Goal: Task Accomplishment & Management: Manage account settings

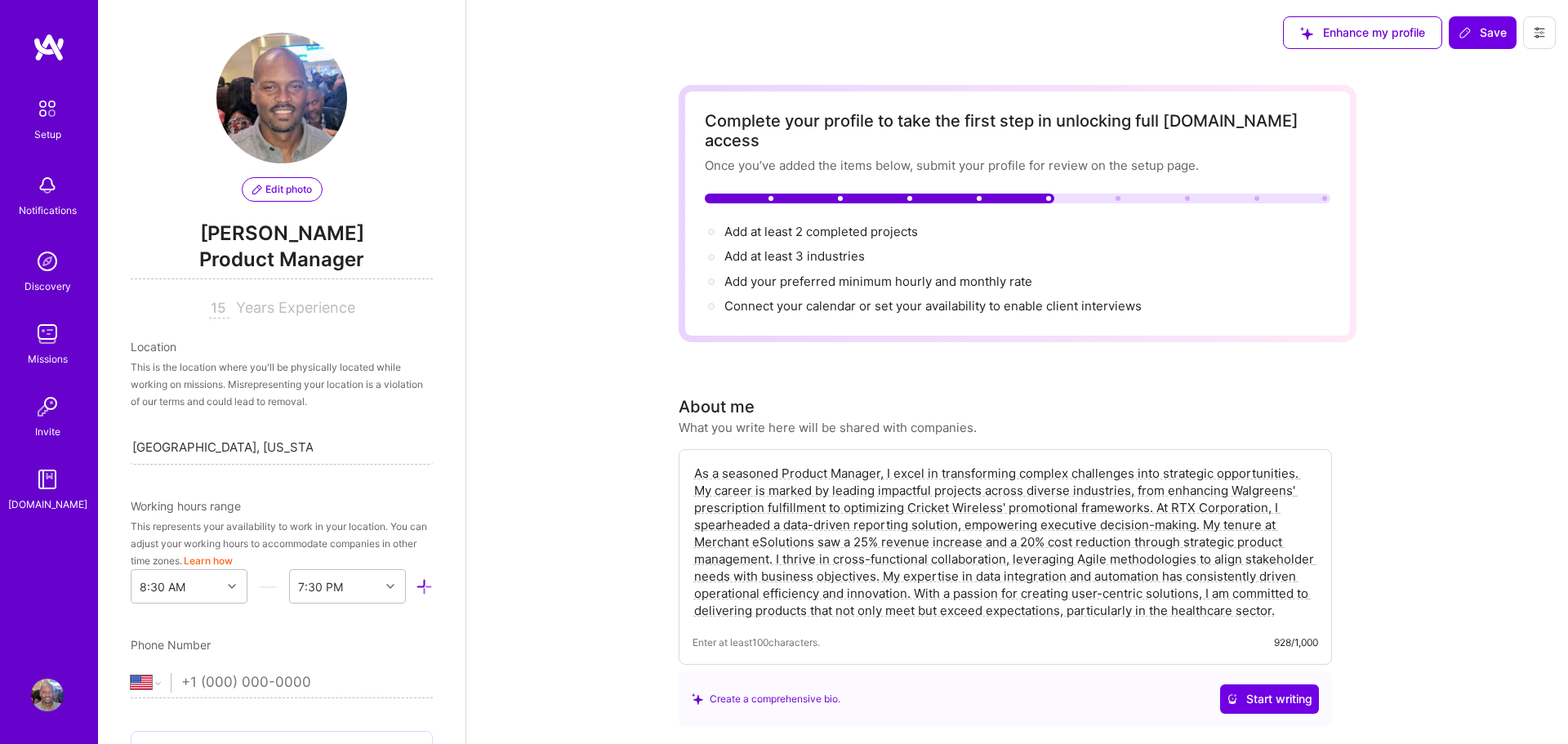
select select "US"
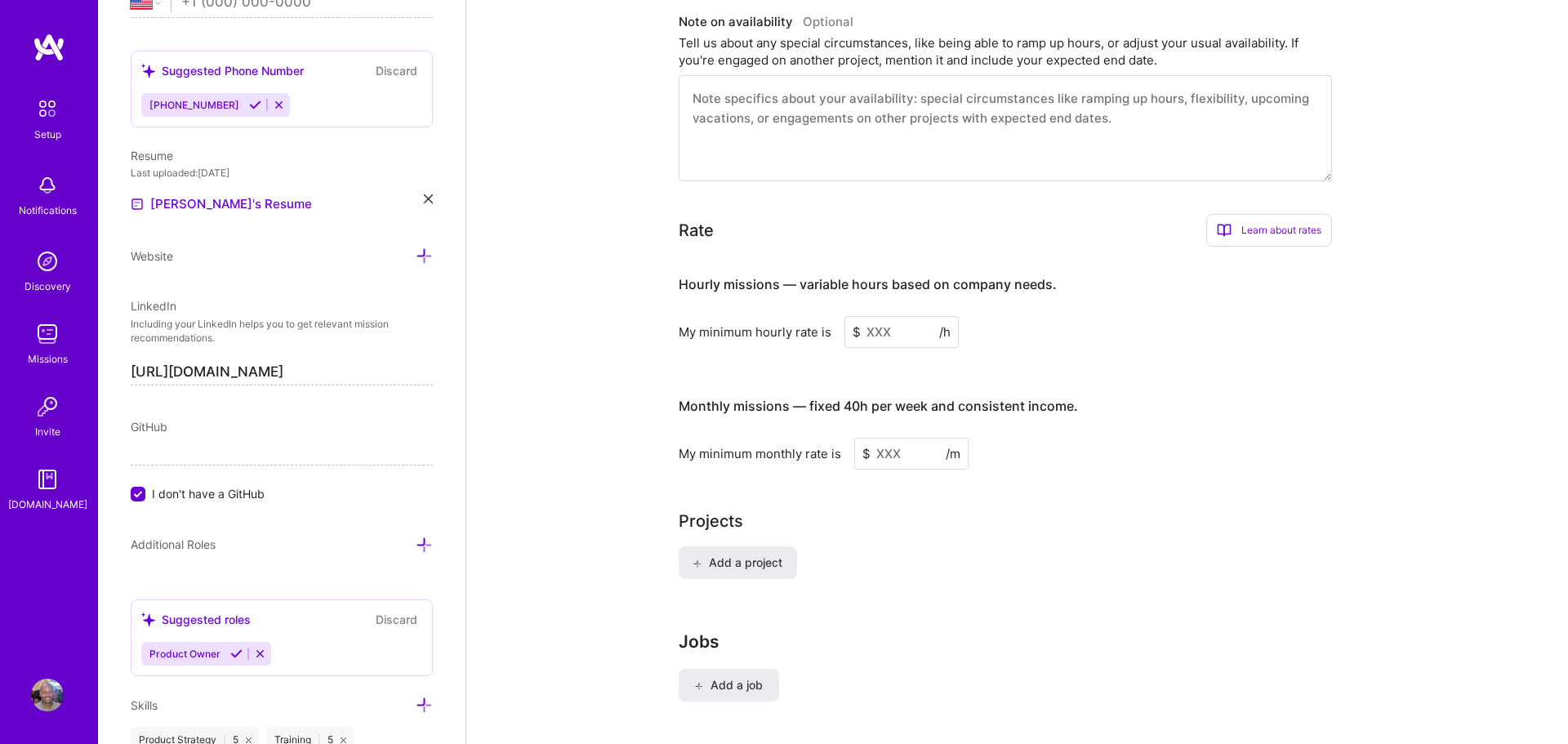
scroll to position [859, 0]
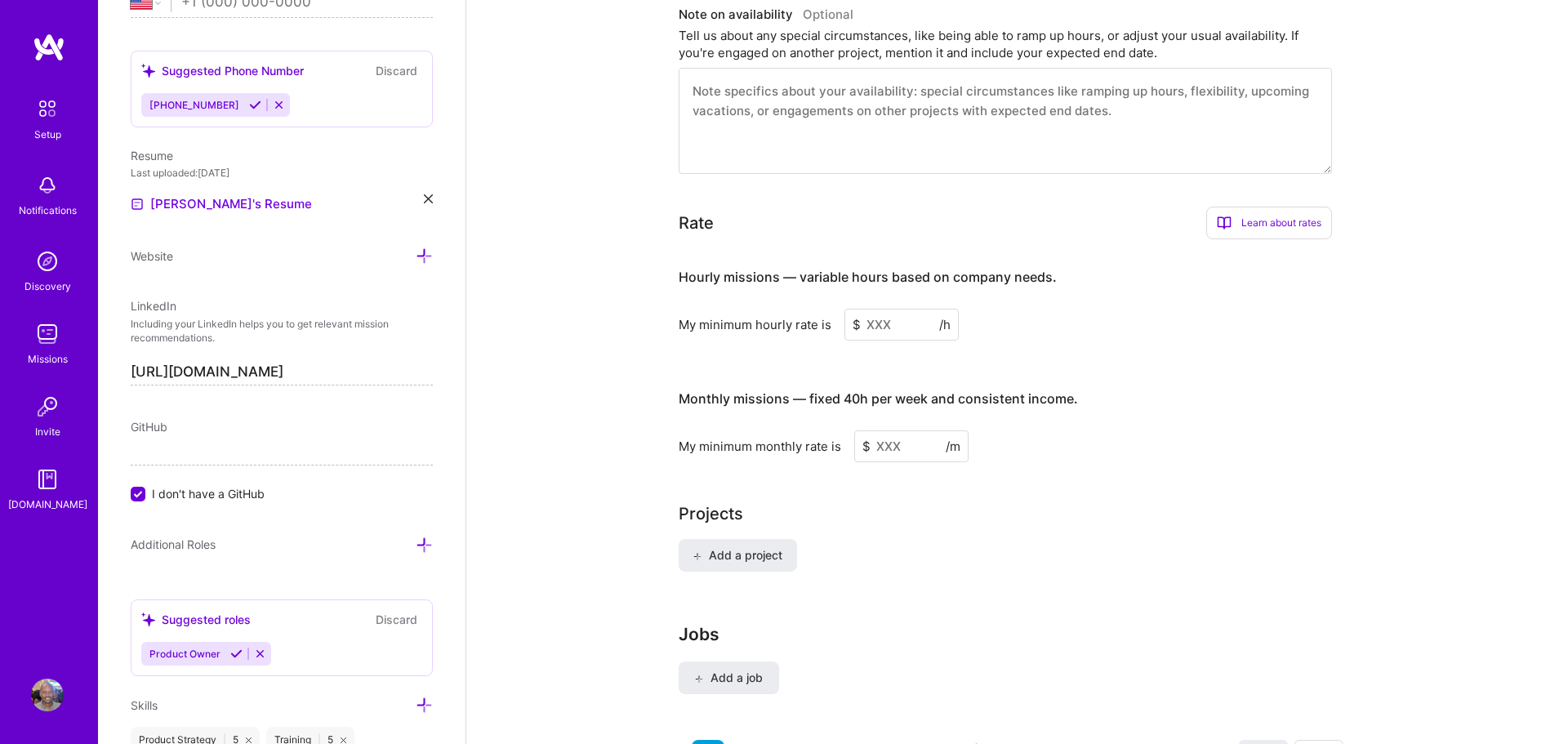
click at [889, 309] on input at bounding box center [901, 325] width 114 height 31
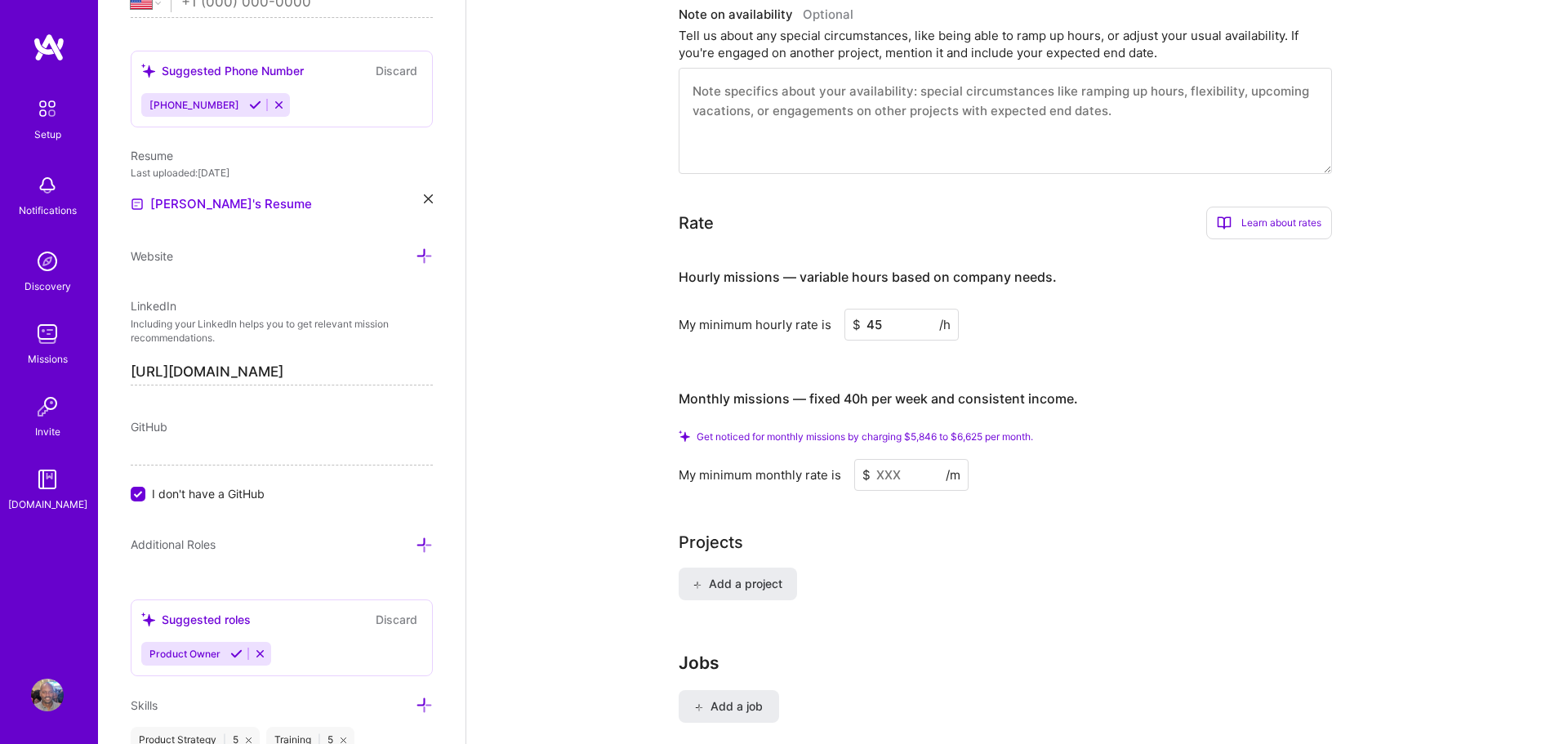
type input "45"
click at [897, 459] on input at bounding box center [911, 475] width 114 height 31
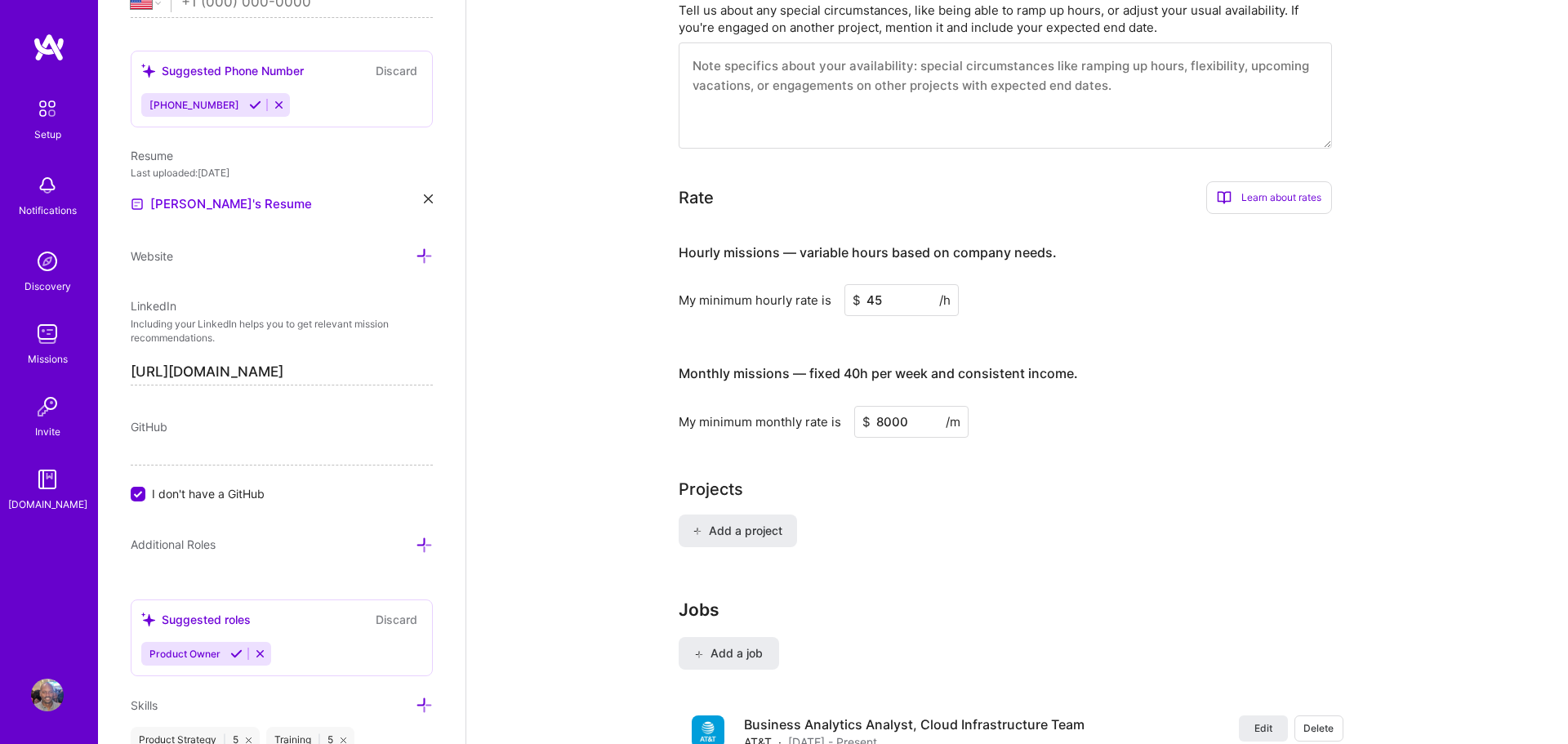
type input "8000"
click at [847, 481] on div "Projects" at bounding box center [1017, 490] width 678 height 25
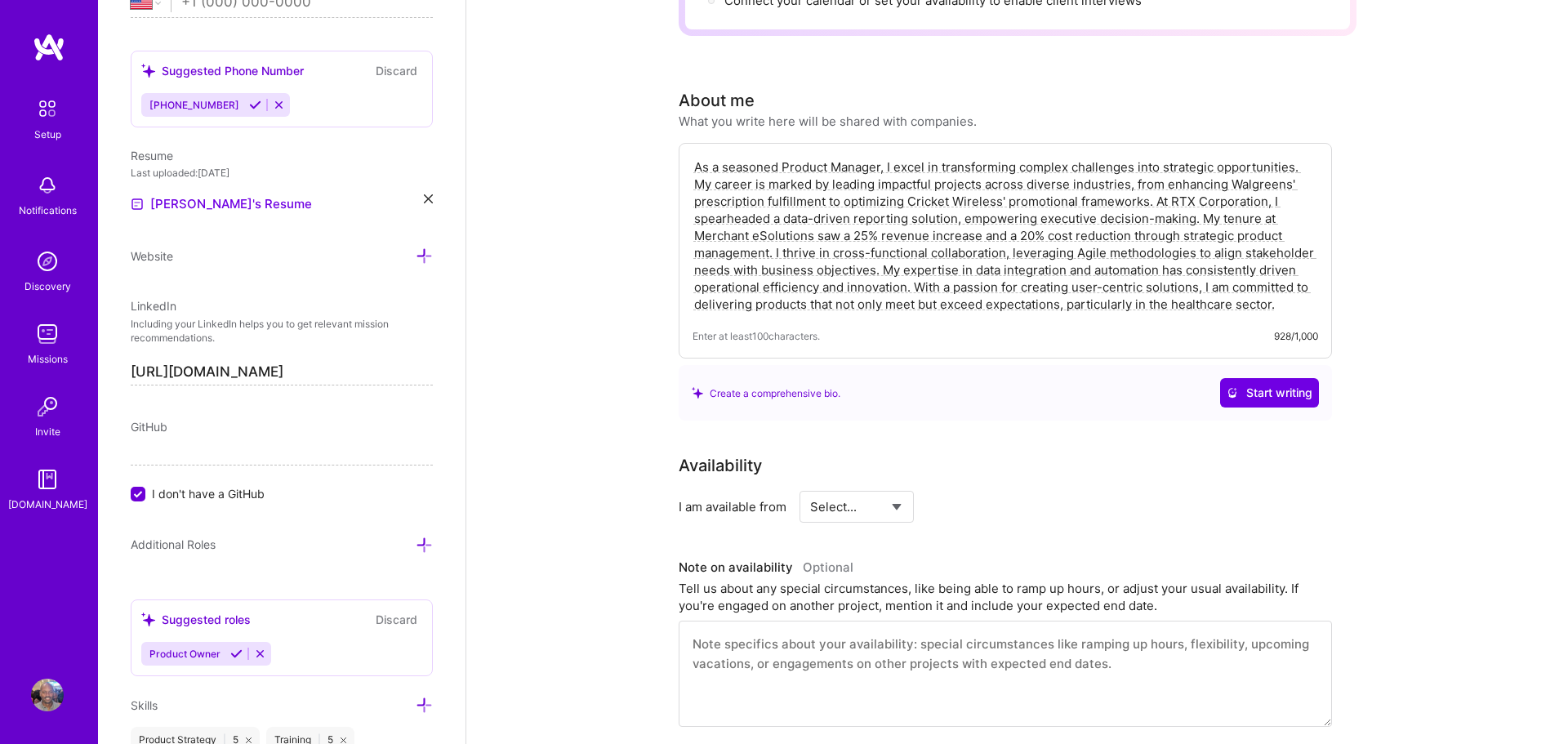
scroll to position [0, 0]
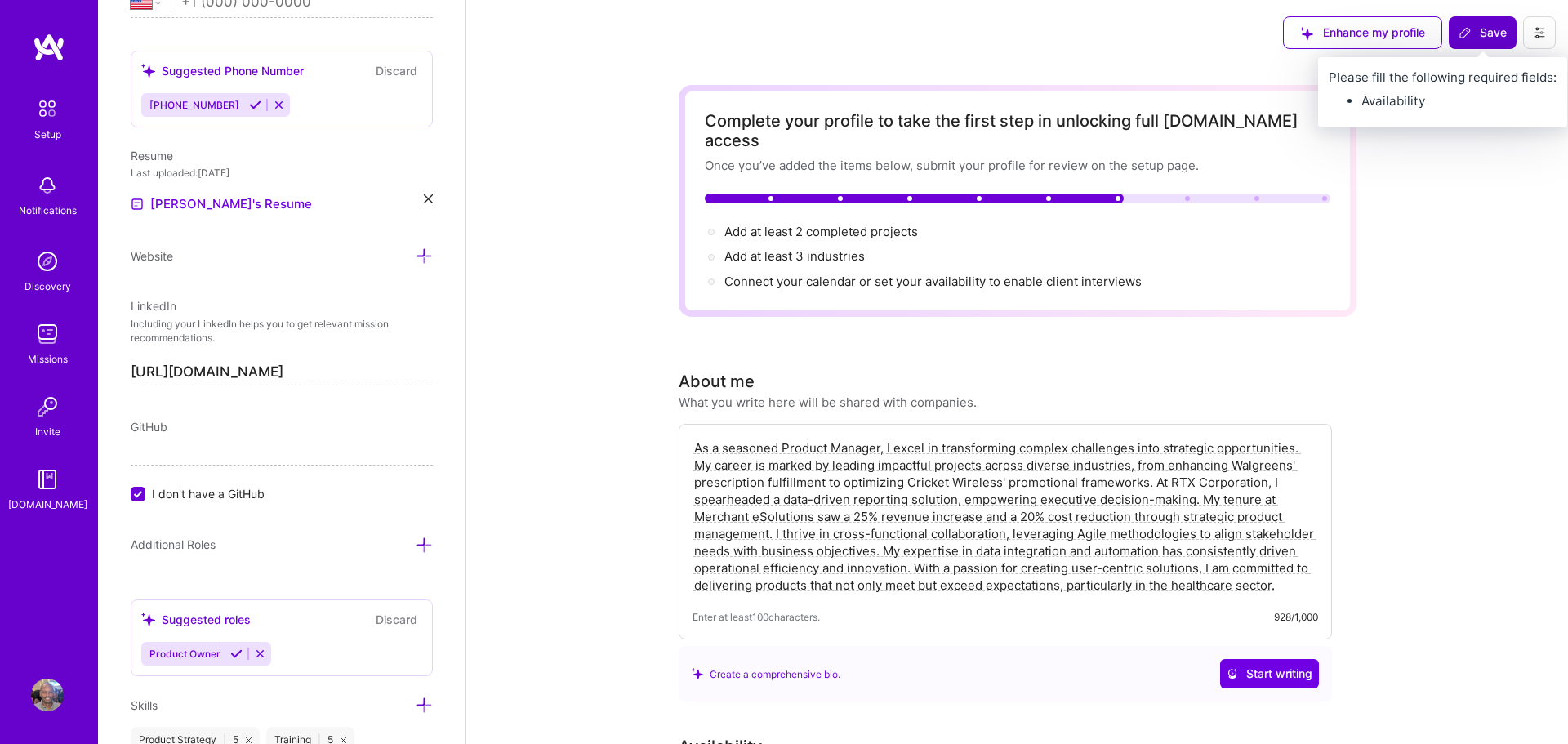
click at [1489, 24] on button "Save" at bounding box center [1483, 32] width 68 height 32
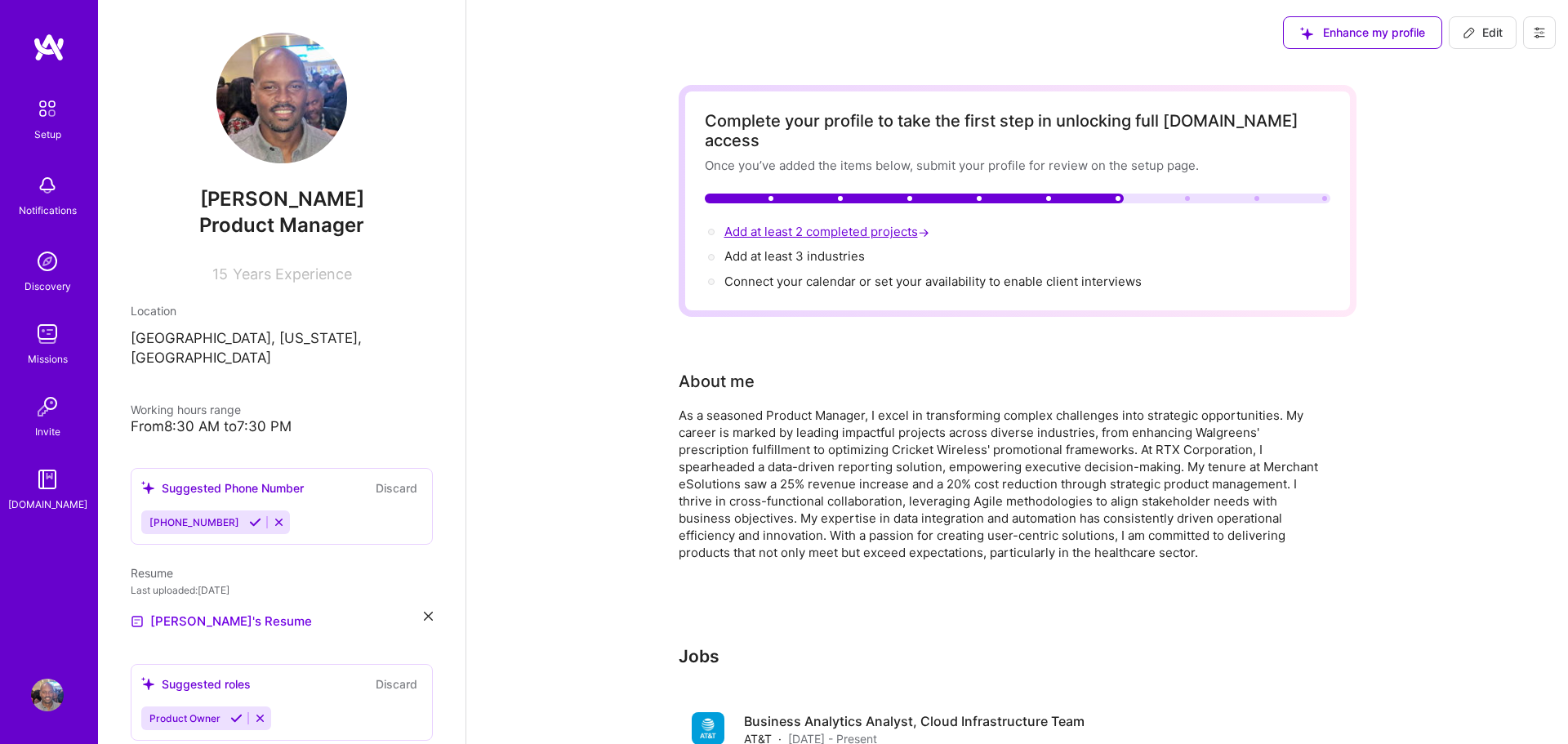
click at [872, 224] on span "Add at least 2 completed projects →" at bounding box center [827, 231] width 208 height 16
select select "US"
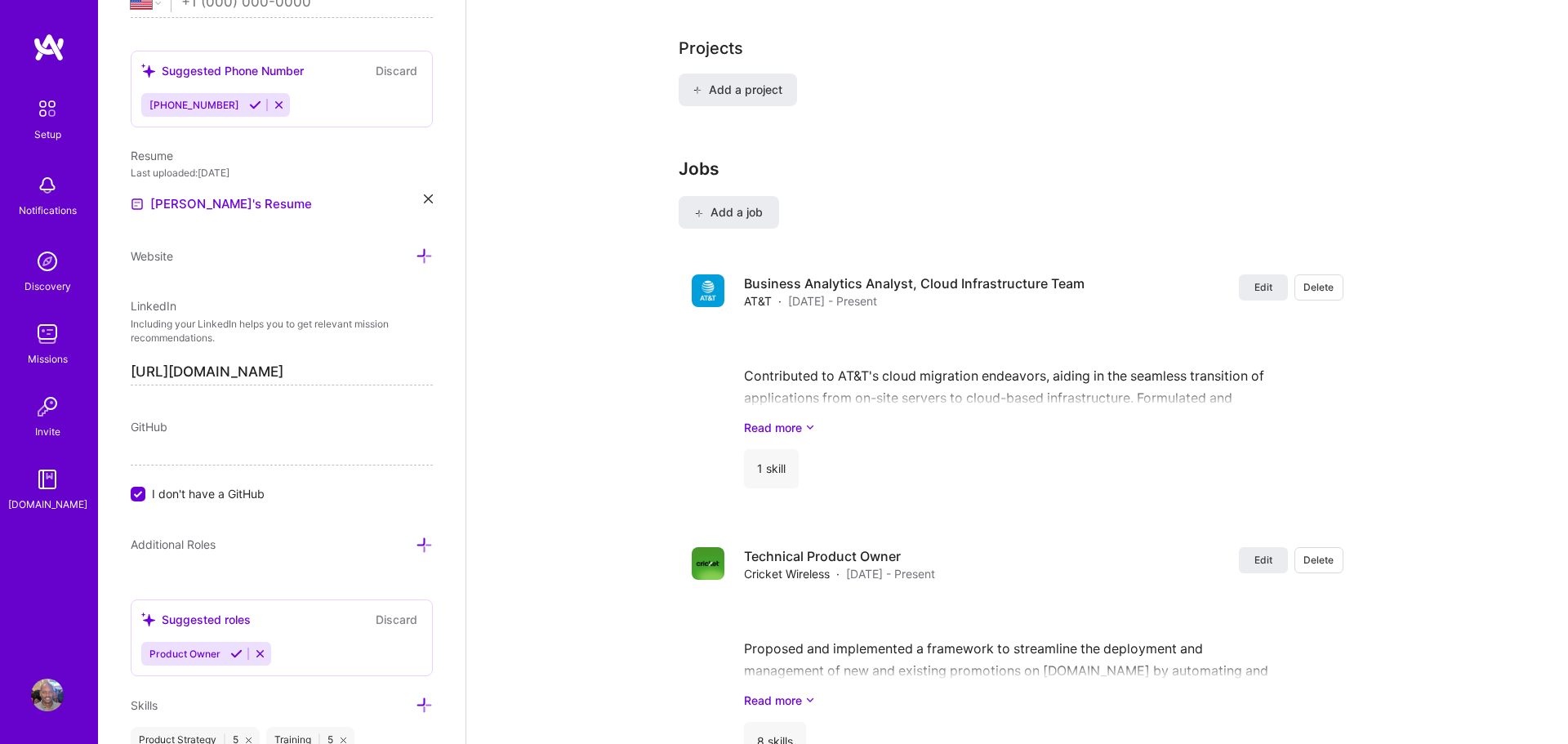
scroll to position [1316, 0]
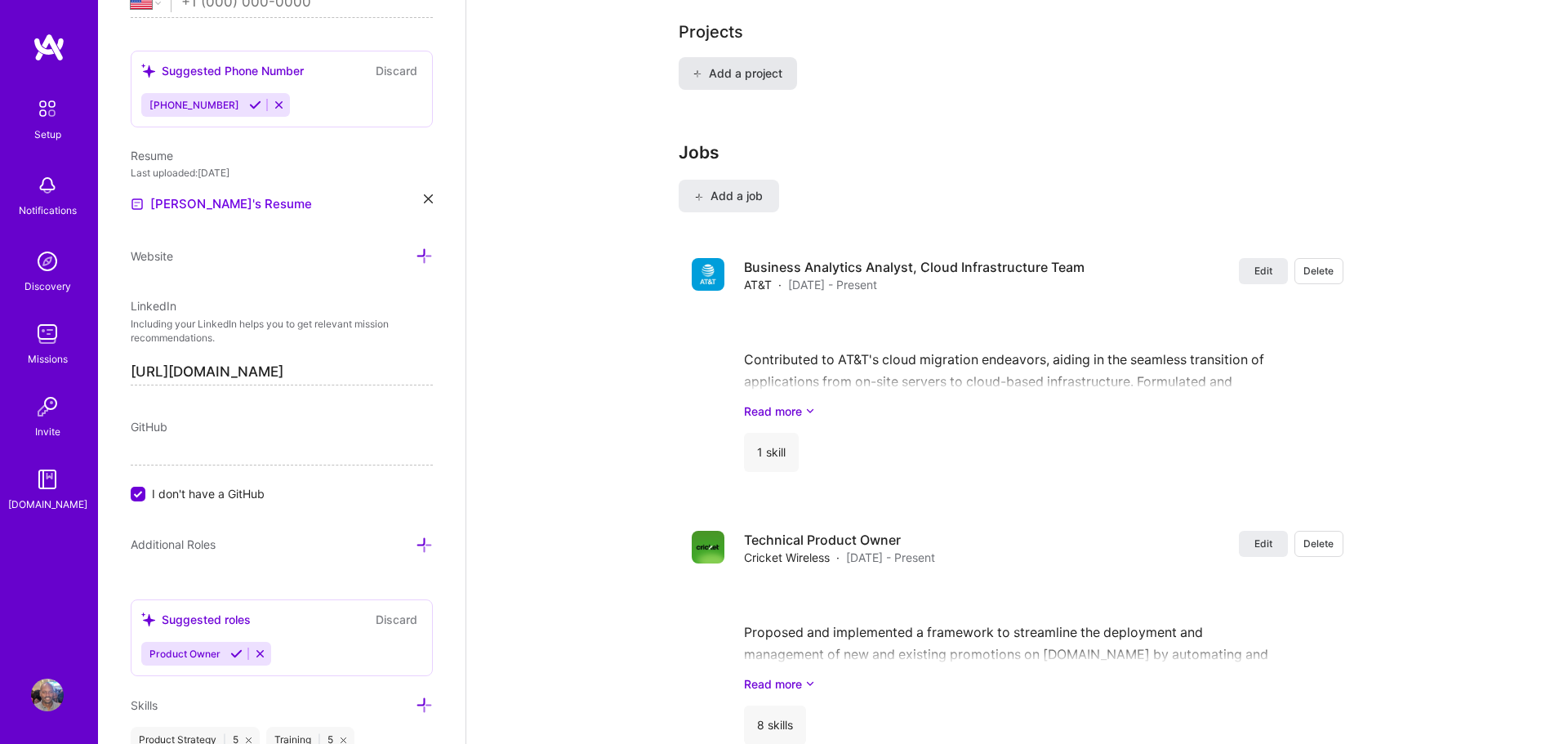
click at [756, 65] on span "Add a project" at bounding box center [736, 74] width 89 height 17
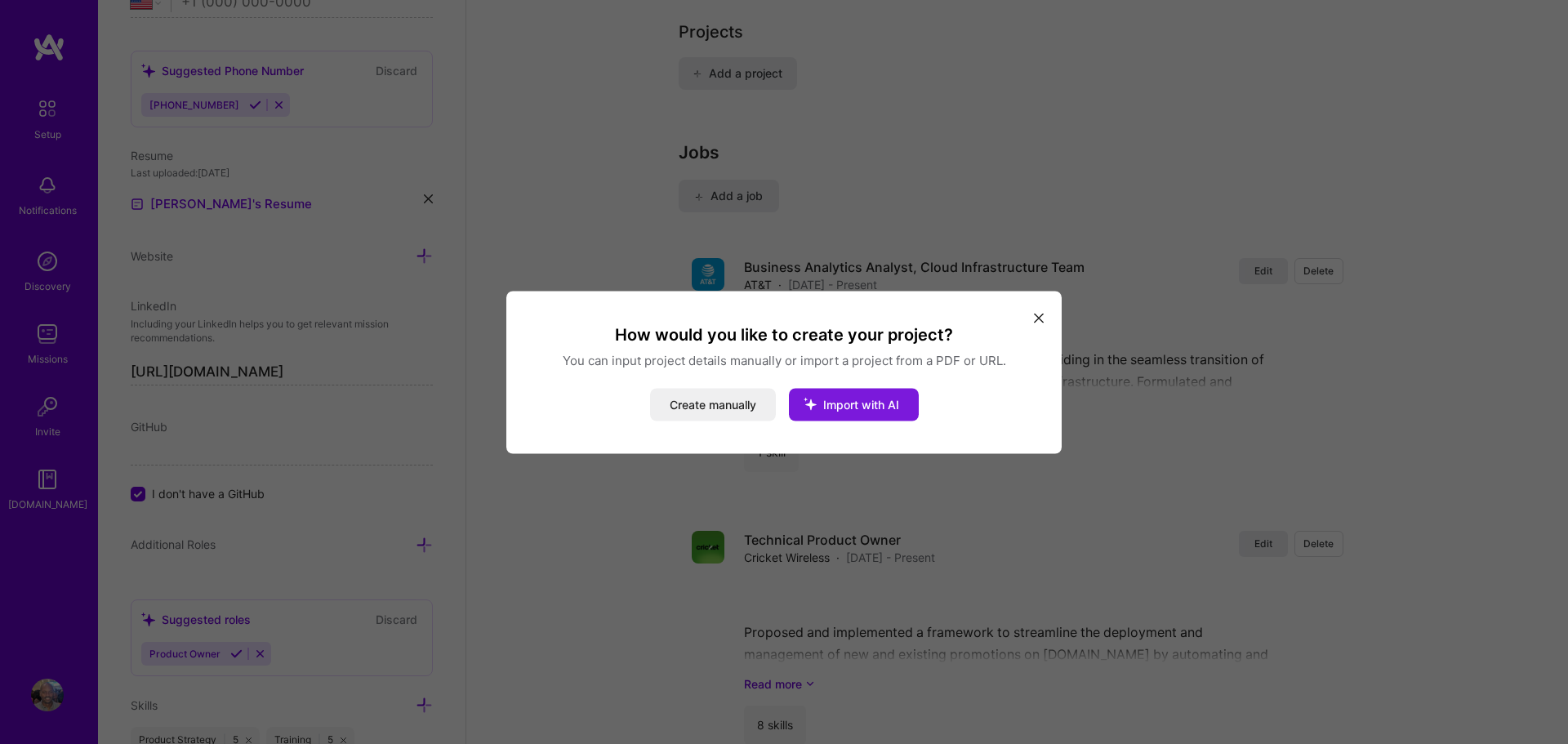
click at [833, 413] on button "Import with AI" at bounding box center [853, 403] width 130 height 32
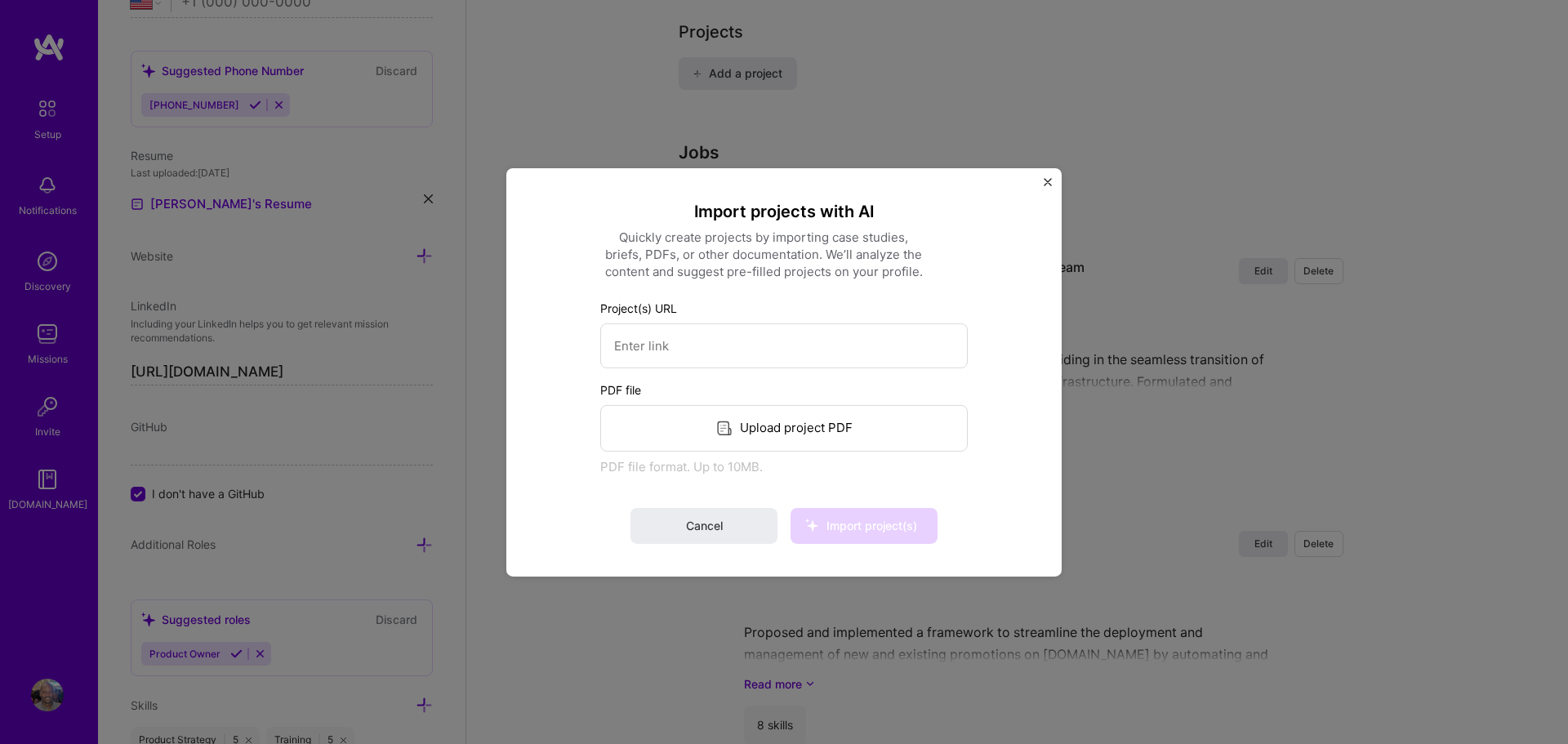
click at [803, 428] on div "Upload project PDF" at bounding box center [784, 428] width 368 height 46
